Goal: Task Accomplishment & Management: Manage account settings

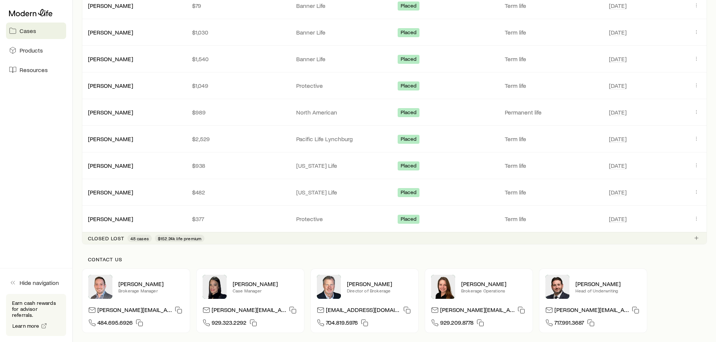
scroll to position [512, 0]
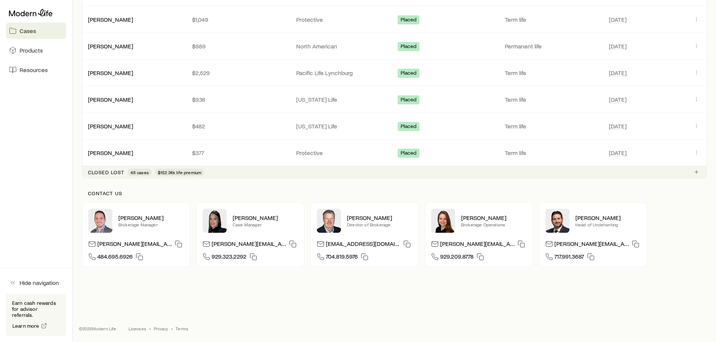
click at [117, 172] on p "Closed lost" at bounding box center [106, 172] width 36 height 6
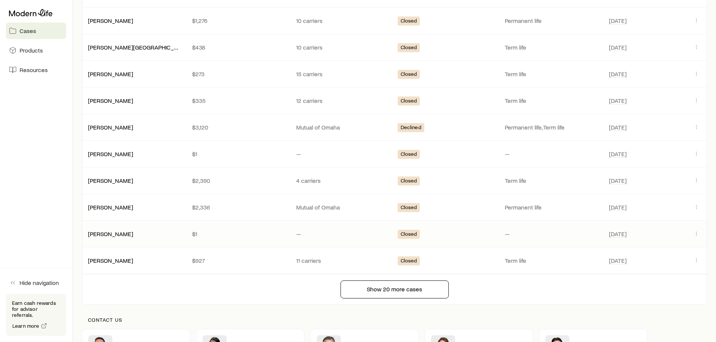
scroll to position [963, 0]
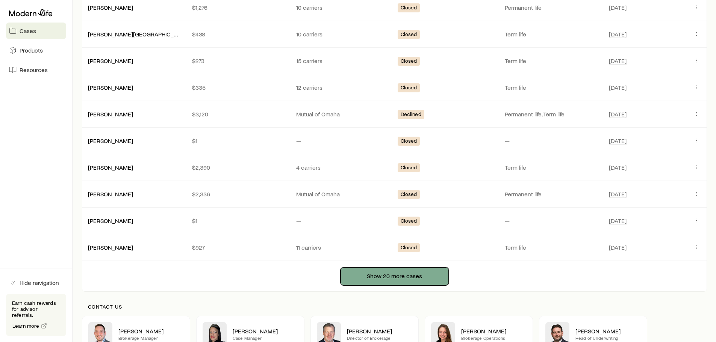
click at [375, 274] on button "Show 20 more cases" at bounding box center [394, 277] width 108 height 18
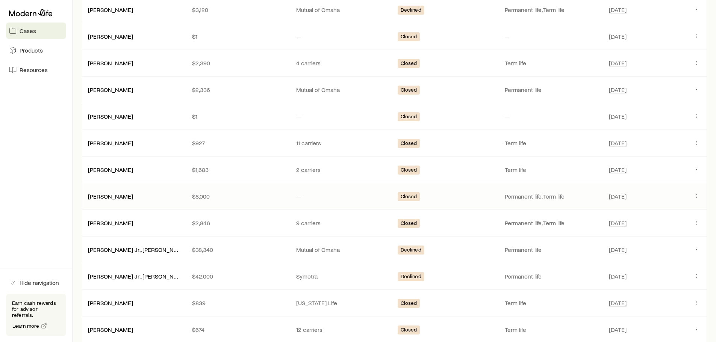
scroll to position [1151, 0]
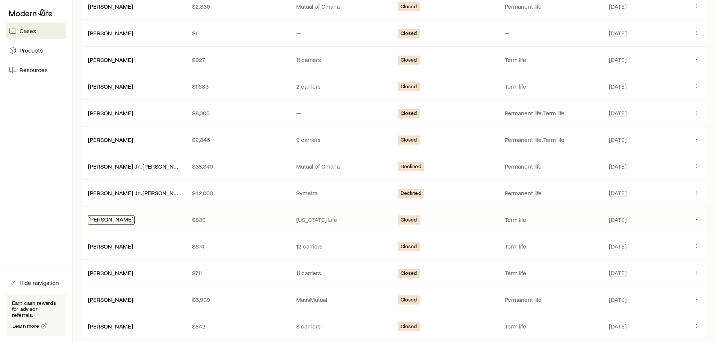
click at [108, 222] on link "[PERSON_NAME]" at bounding box center [110, 219] width 45 height 7
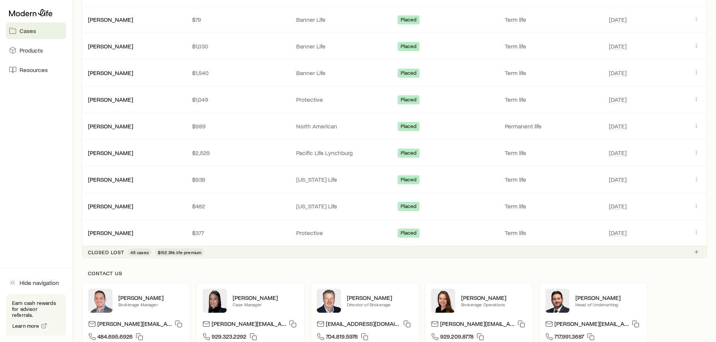
scroll to position [512, 0]
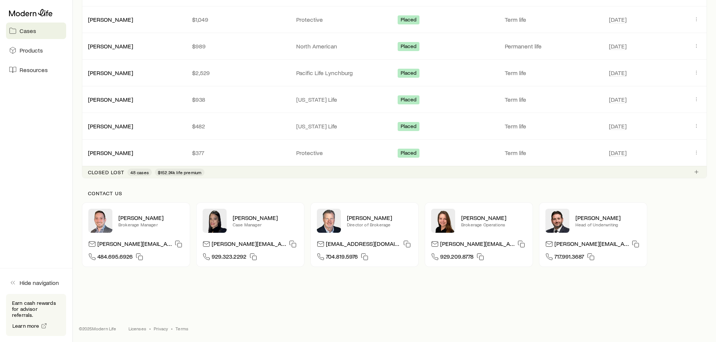
click at [92, 171] on p "Closed lost" at bounding box center [106, 172] width 36 height 6
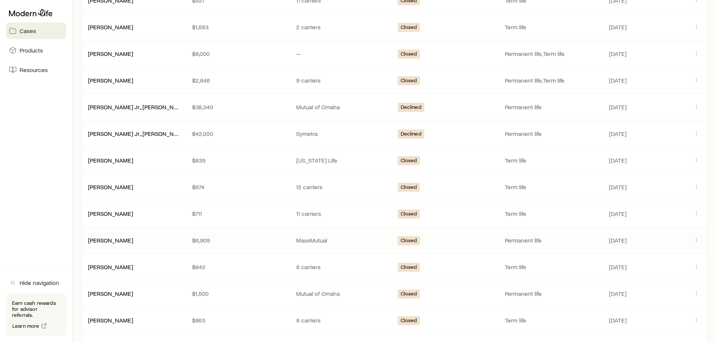
scroll to position [1226, 0]
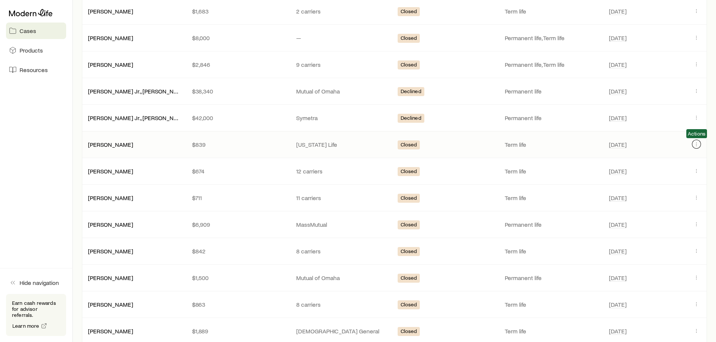
click at [695, 142] on icon "Client cases" at bounding box center [696, 144] width 6 height 6
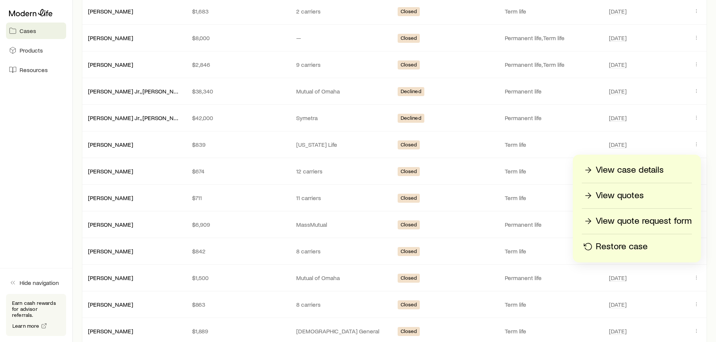
click at [616, 248] on p "Restore case" at bounding box center [622, 247] width 52 height 12
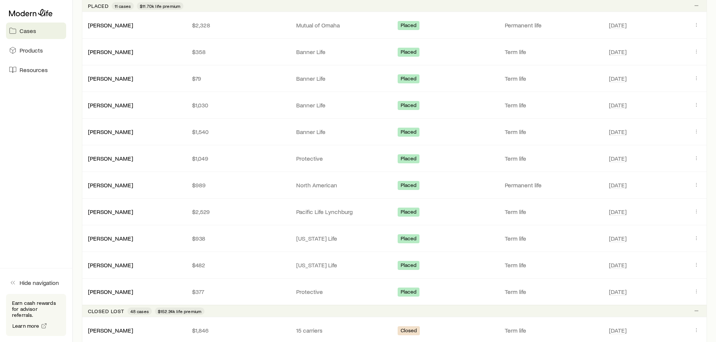
scroll to position [0, 0]
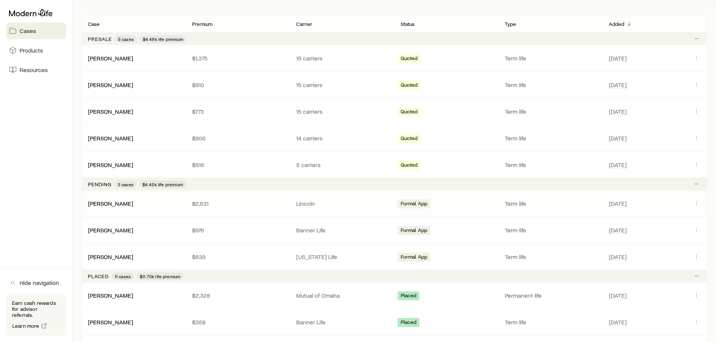
scroll to position [150, 0]
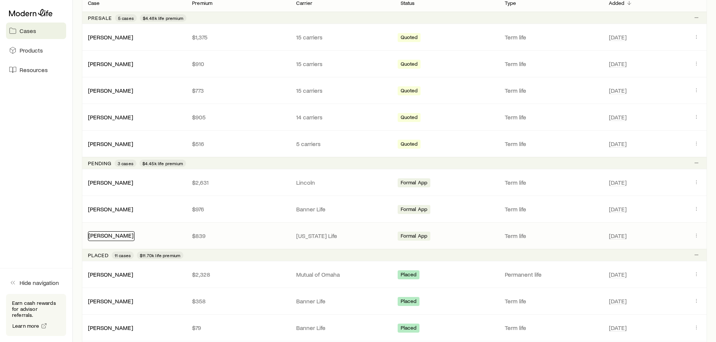
click at [104, 234] on link "[PERSON_NAME]" at bounding box center [110, 235] width 45 height 7
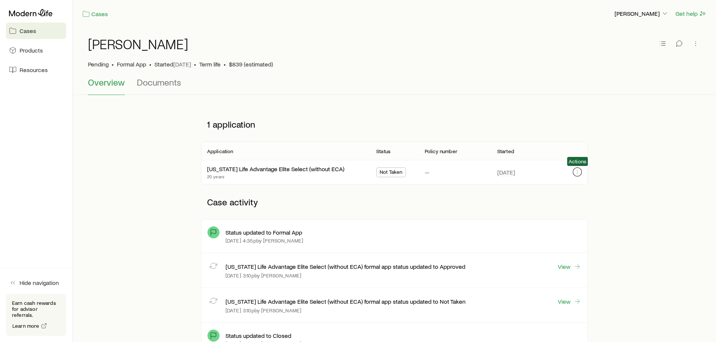
click at [578, 172] on icon "button" at bounding box center [577, 172] width 6 height 6
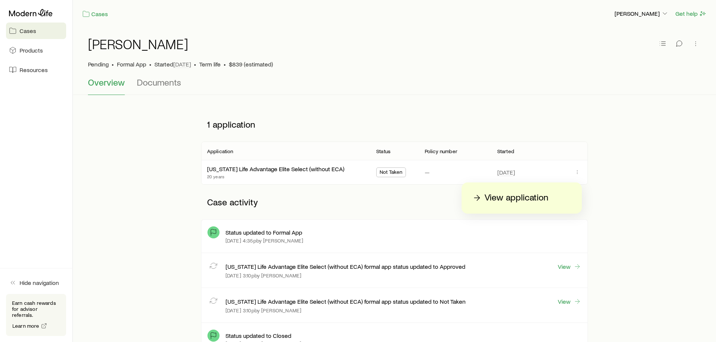
click at [515, 198] on p "View application" at bounding box center [516, 198] width 64 height 12
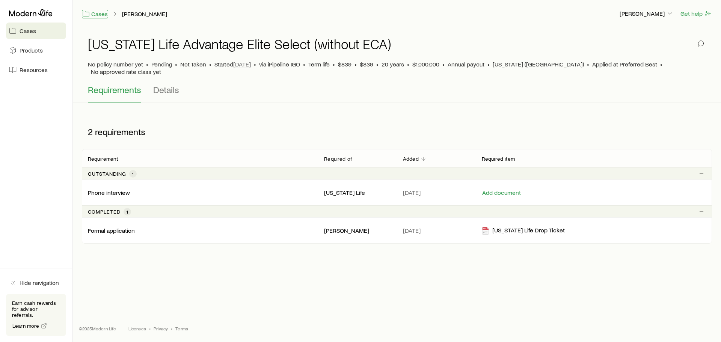
click at [98, 12] on link "Cases" at bounding box center [95, 14] width 26 height 9
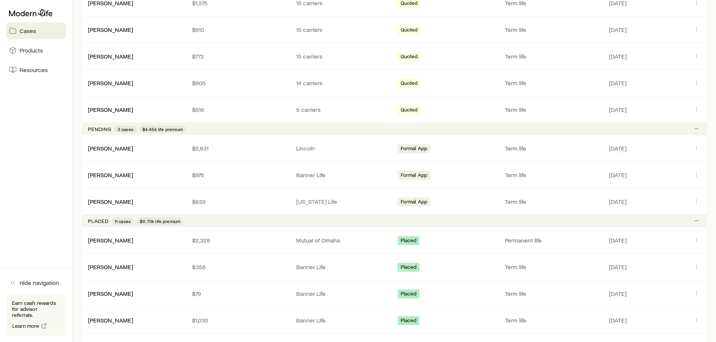
scroll to position [175, 0]
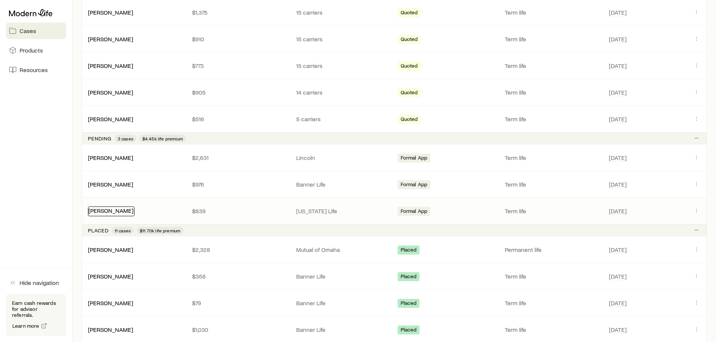
click at [104, 211] on link "[PERSON_NAME]" at bounding box center [110, 210] width 45 height 7
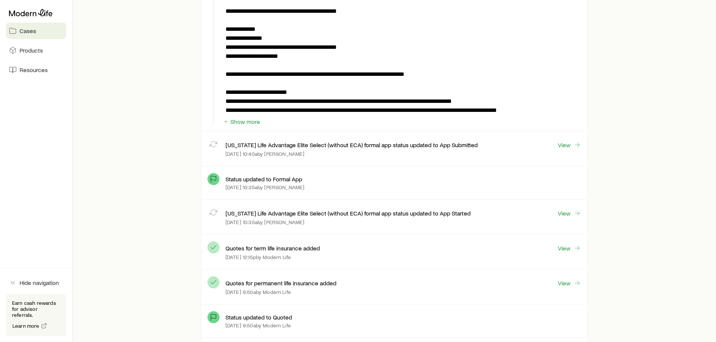
scroll to position [1014, 0]
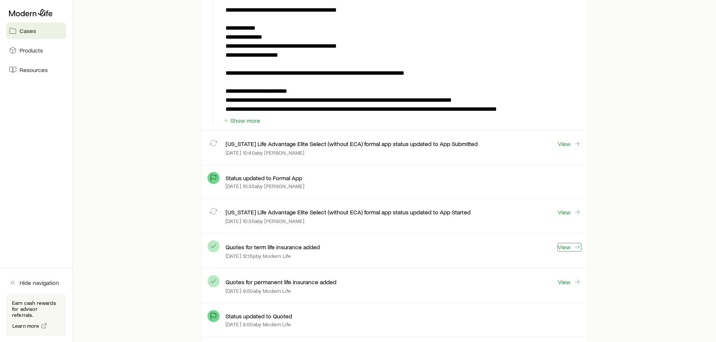
click at [561, 244] on link "View" at bounding box center [569, 247] width 24 height 9
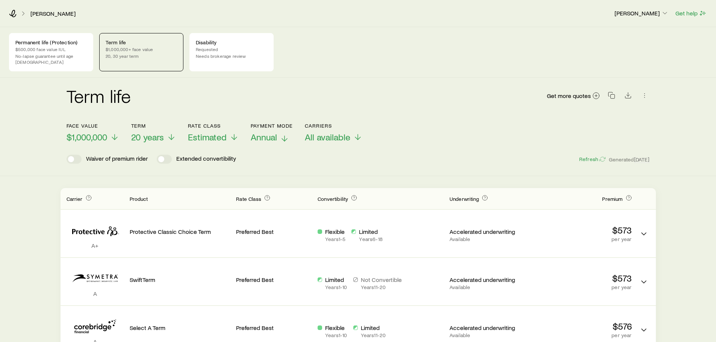
click at [283, 134] on icon at bounding box center [284, 138] width 9 height 9
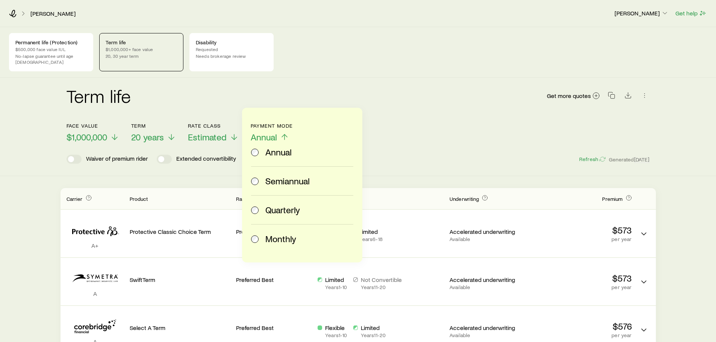
click at [274, 240] on span "Monthly" at bounding box center [280, 239] width 31 height 11
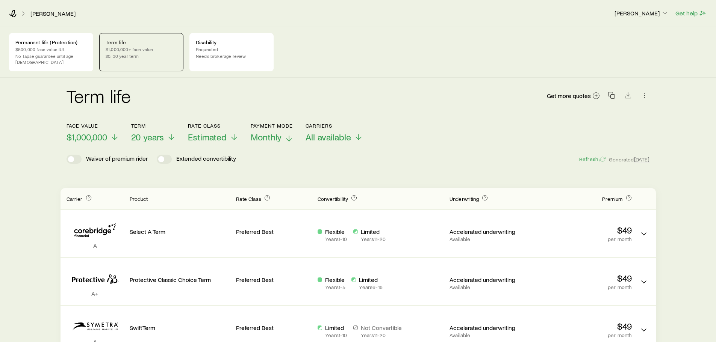
click at [12, 18] on div "Langer, Cole Kyle Terry Get help" at bounding box center [358, 13] width 716 height 27
click at [13, 15] on icon at bounding box center [13, 14] width 8 height 8
